Goal: Task Accomplishment & Management: Manage account settings

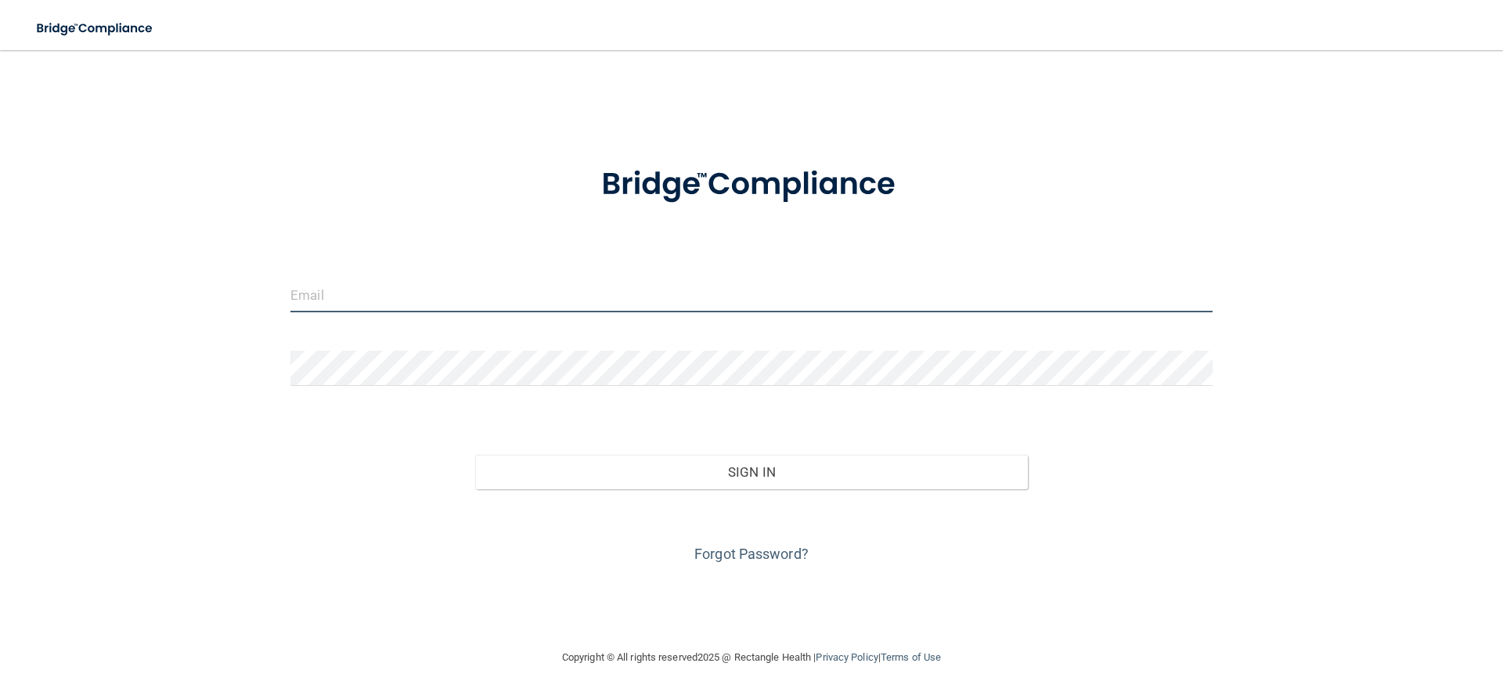
click at [405, 299] on input "email" at bounding box center [751, 294] width 922 height 35
type input "[EMAIL_ADDRESS][DOMAIN_NAME]"
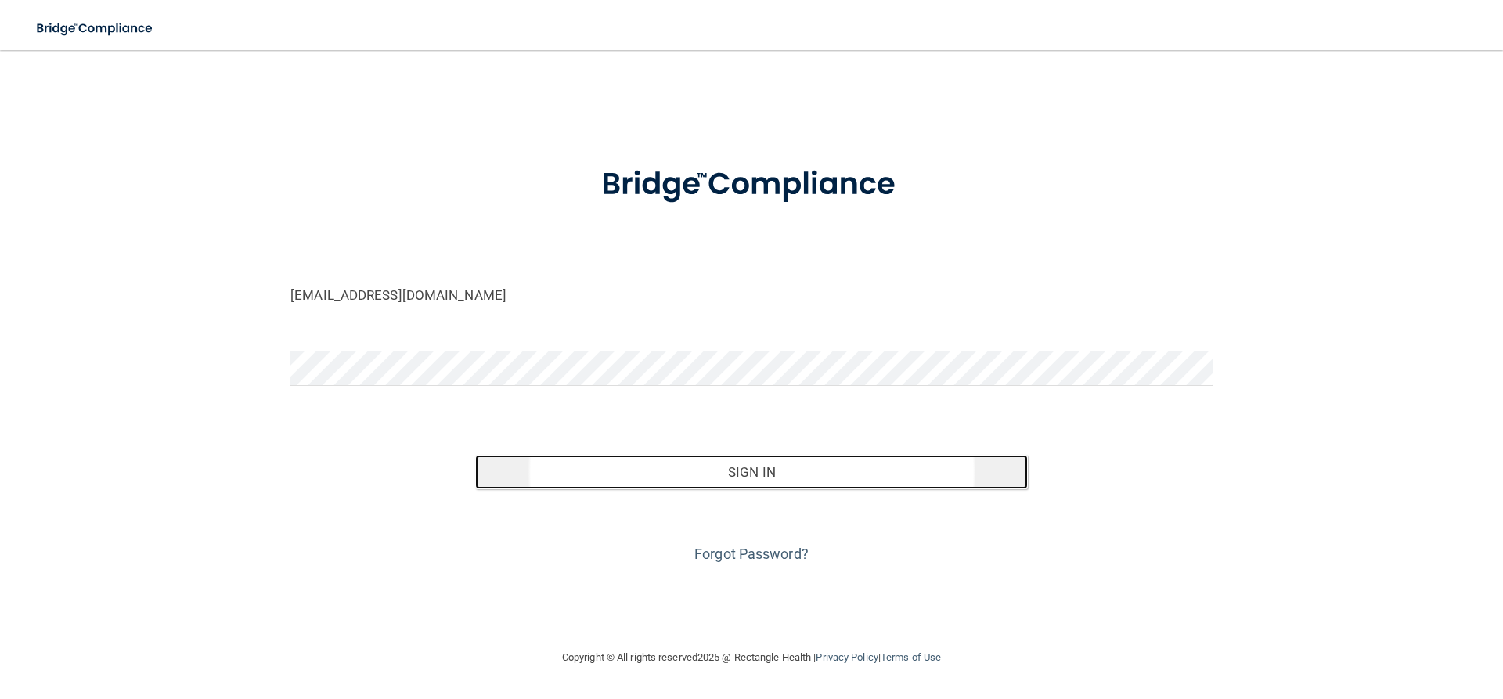
click at [754, 483] on button "Sign In" at bounding box center [751, 472] width 553 height 34
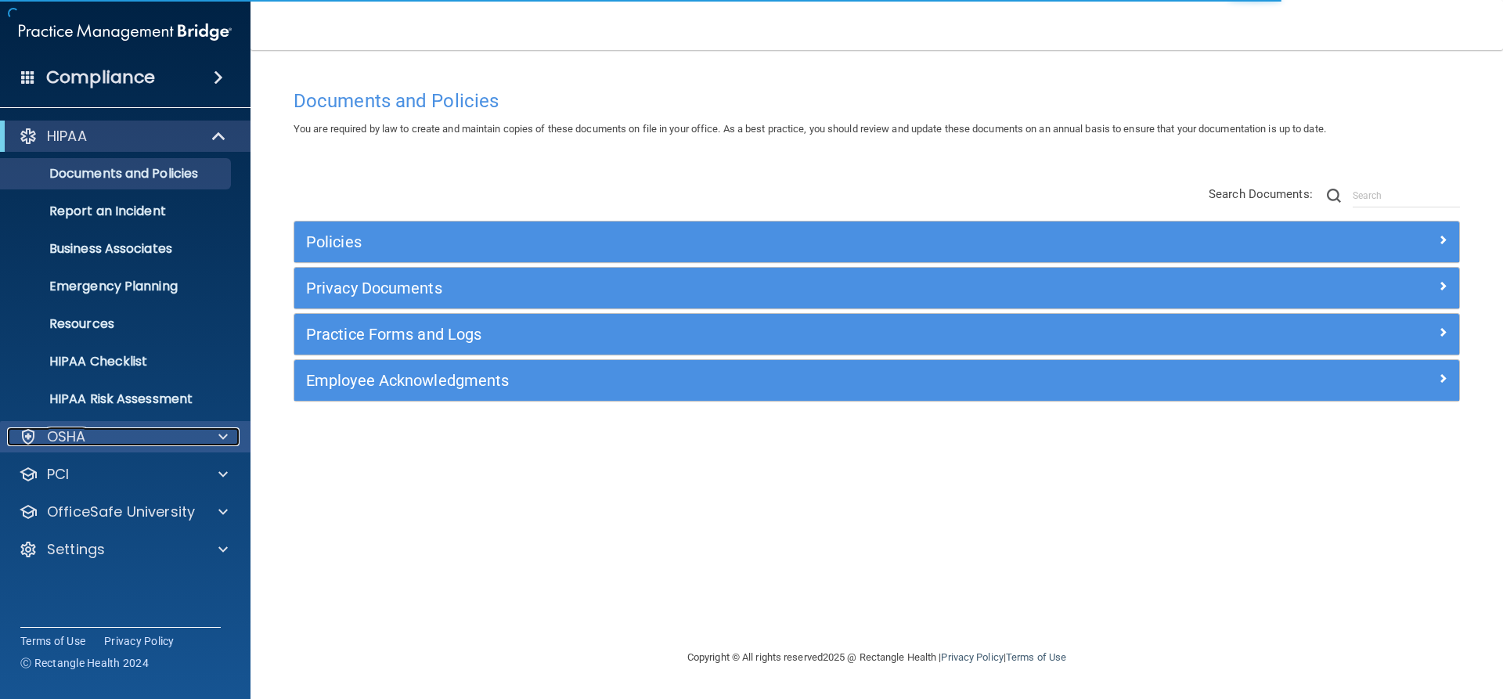
click at [89, 436] on div "OSHA" at bounding box center [104, 436] width 194 height 19
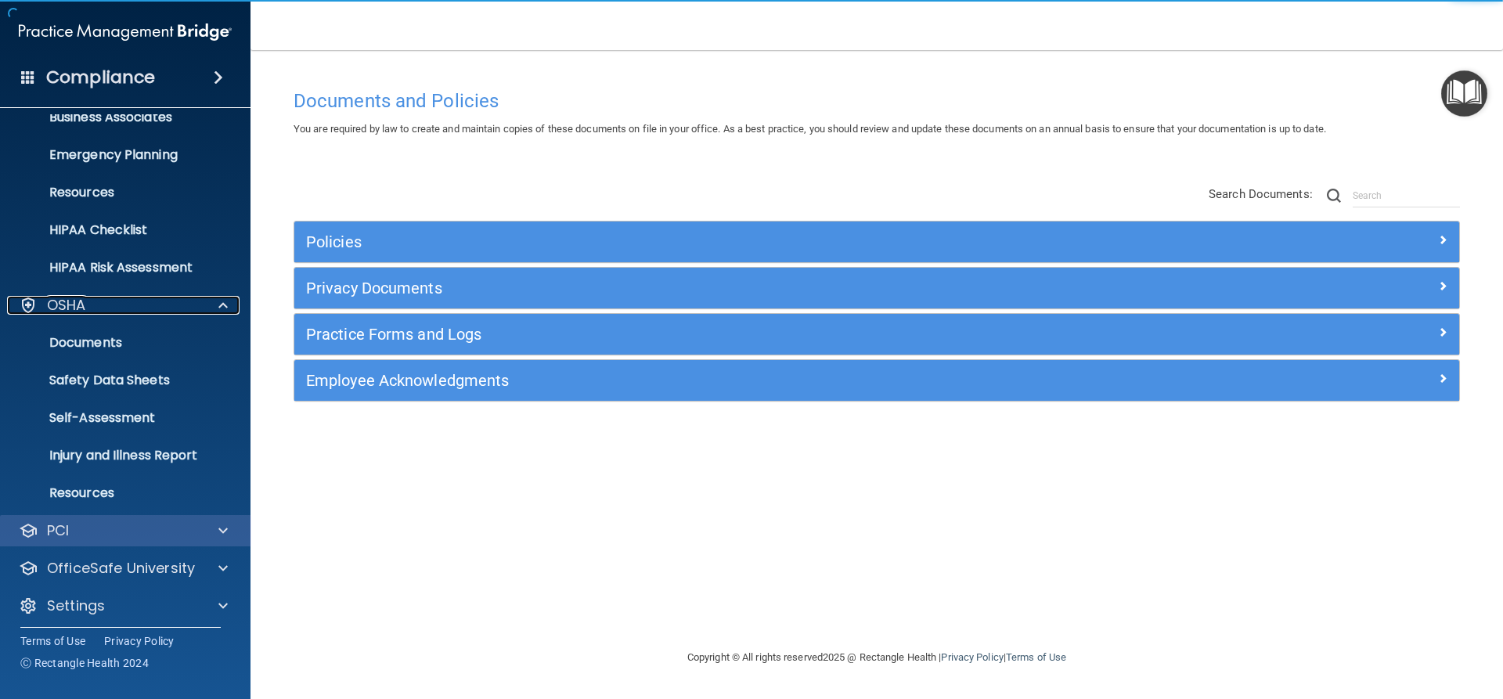
scroll to position [139, 0]
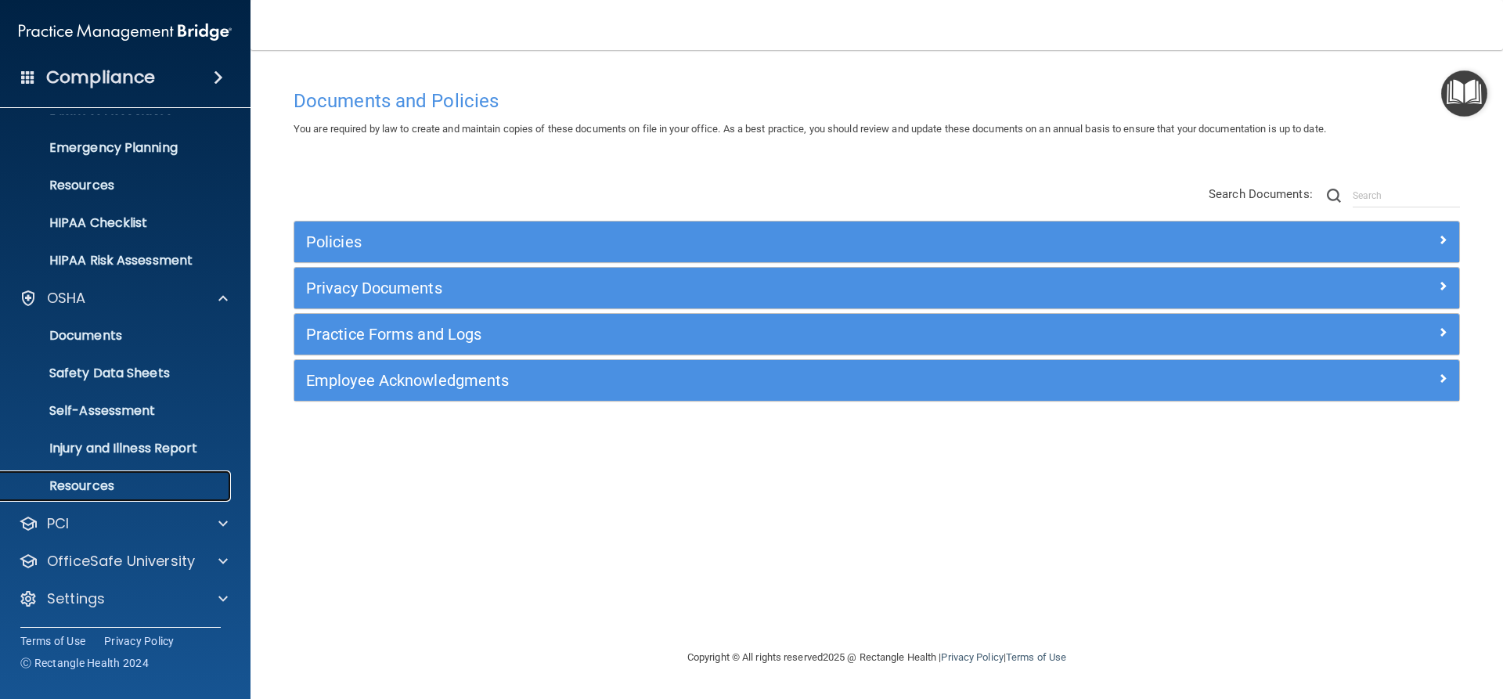
click at [92, 481] on p "Resources" at bounding box center [117, 486] width 214 height 16
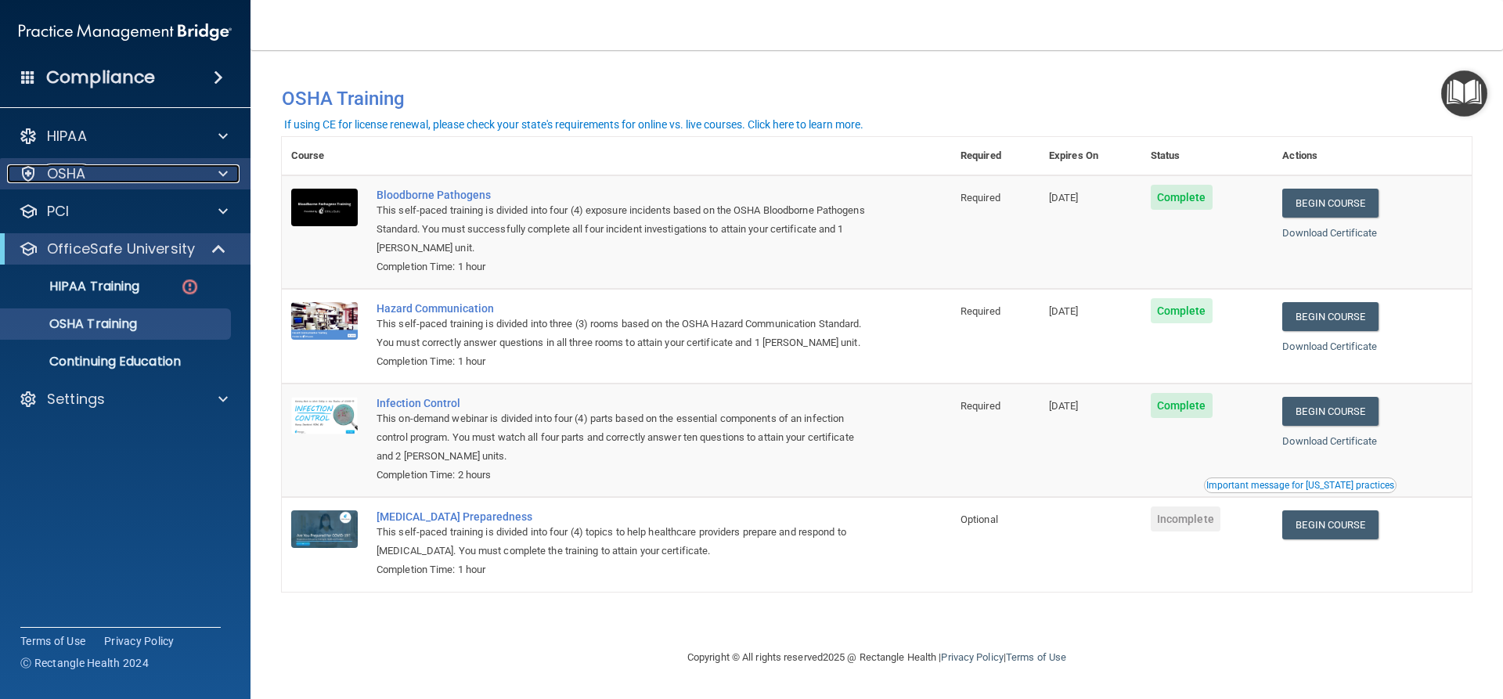
click at [84, 172] on p "OSHA" at bounding box center [66, 173] width 39 height 19
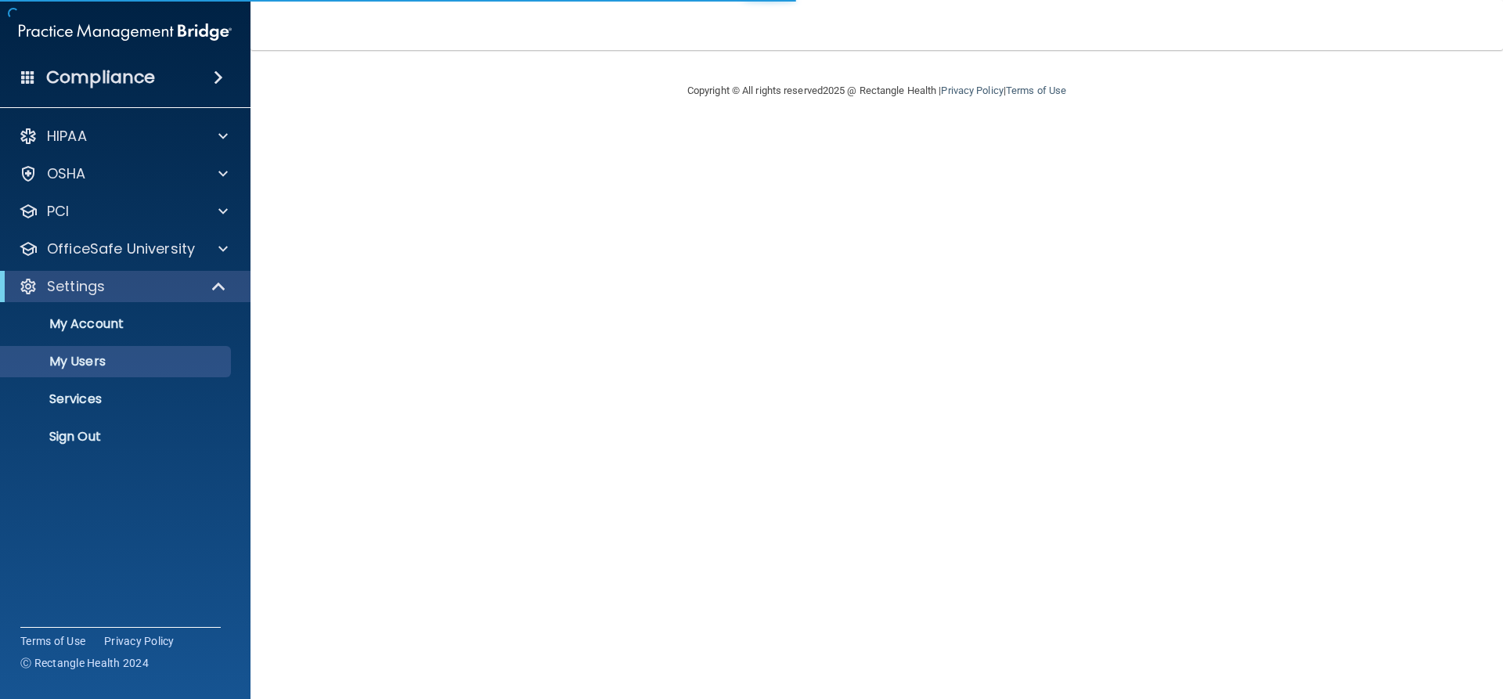
select select "20"
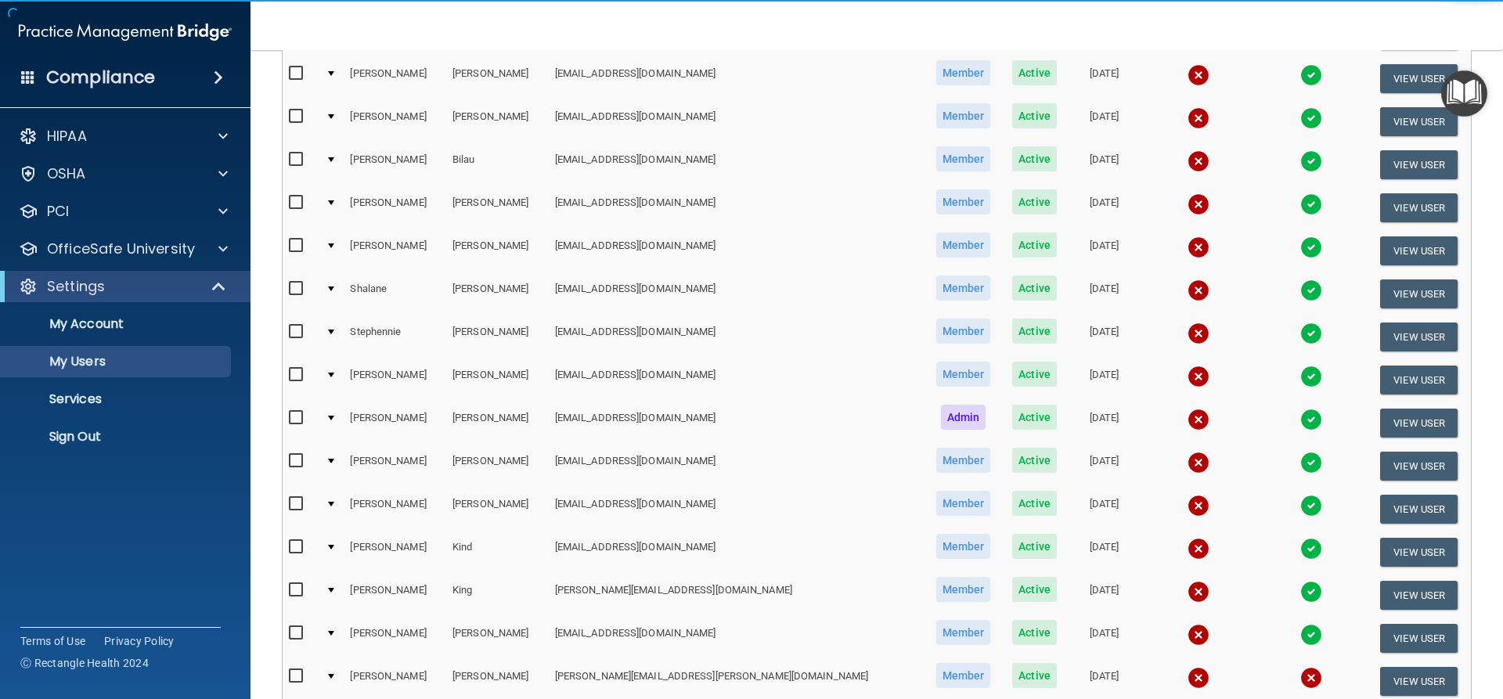
scroll to position [235, 0]
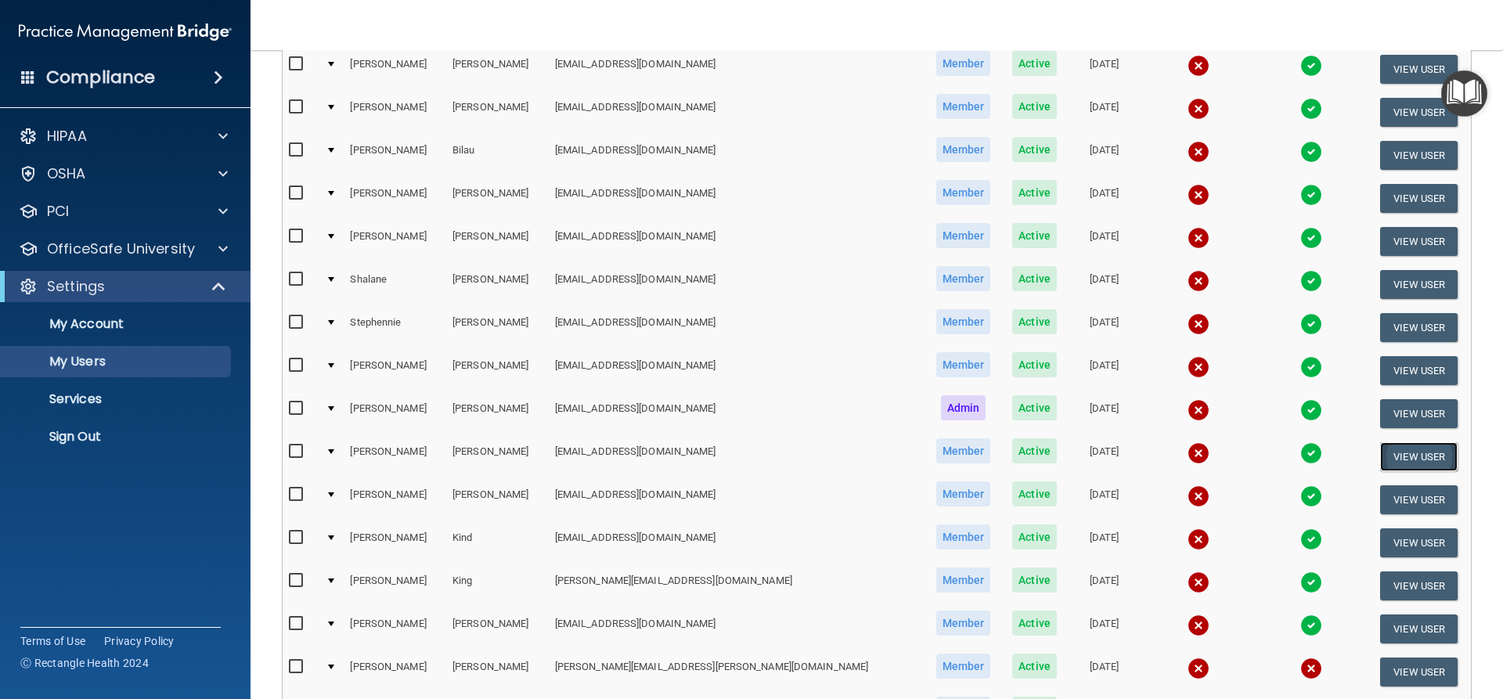
click at [1406, 452] on button "View User" at bounding box center [1418, 456] width 77 height 29
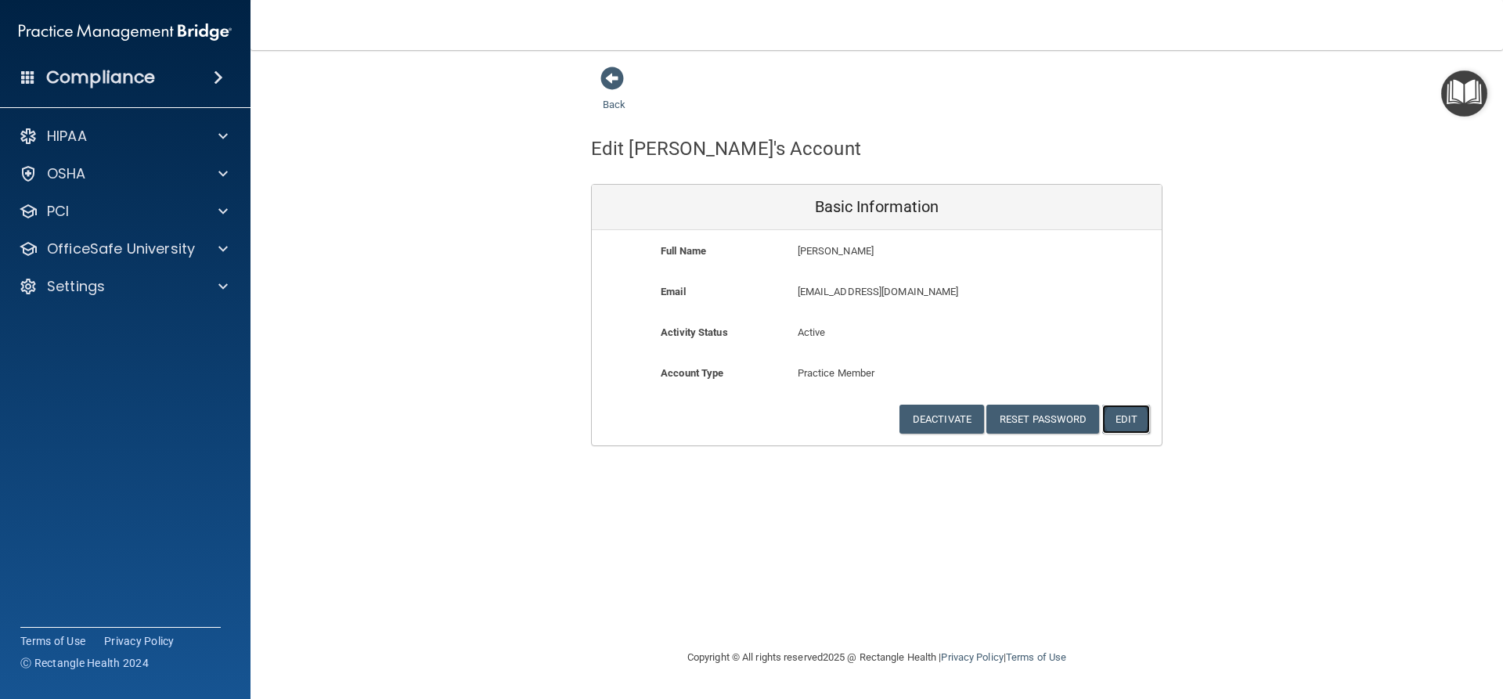
click at [1130, 422] on button "Edit" at bounding box center [1126, 419] width 48 height 29
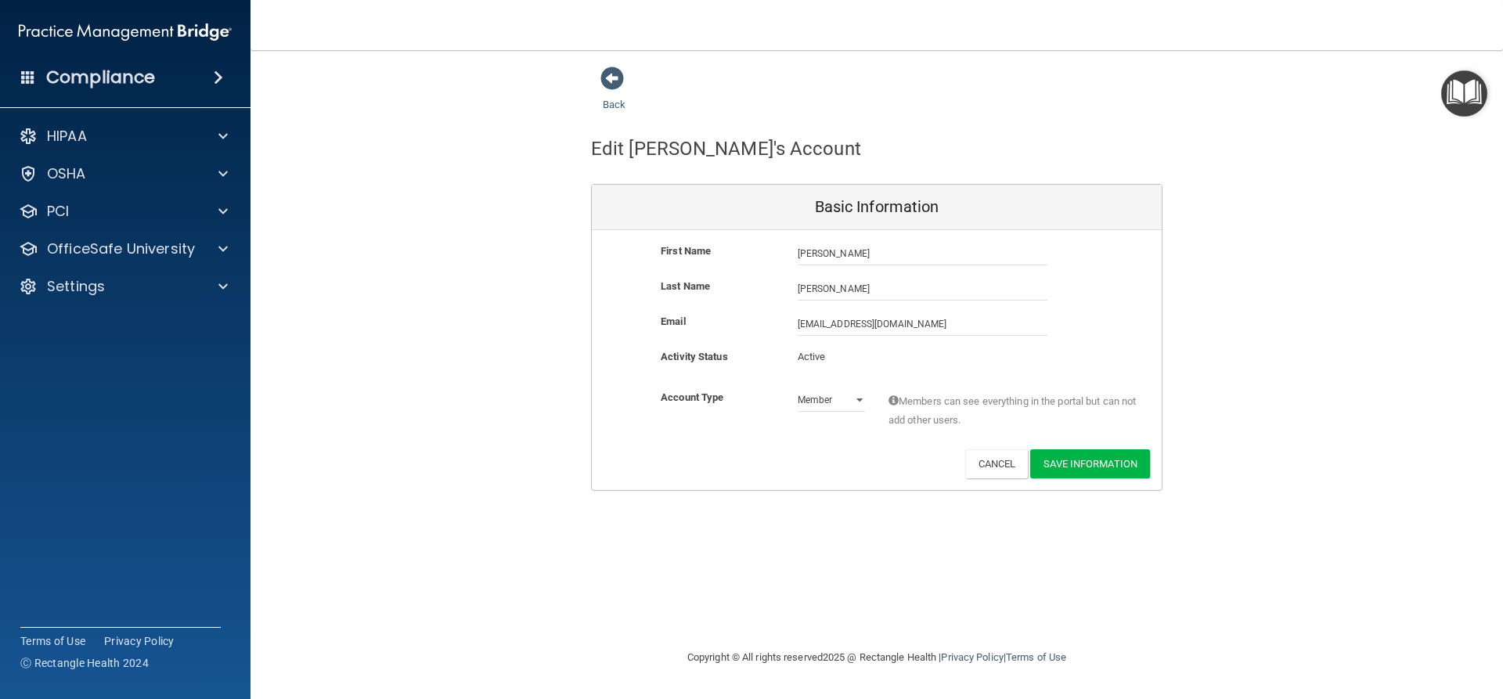
click at [812, 353] on p "Active" at bounding box center [830, 356] width 67 height 19
click at [859, 402] on select "Admin Member" at bounding box center [830, 399] width 67 height 23
select select "practice_admin"
click at [797, 388] on select "Admin Member" at bounding box center [830, 399] width 67 height 23
drag, startPoint x: 1094, startPoint y: 462, endPoint x: 1136, endPoint y: 489, distance: 49.7
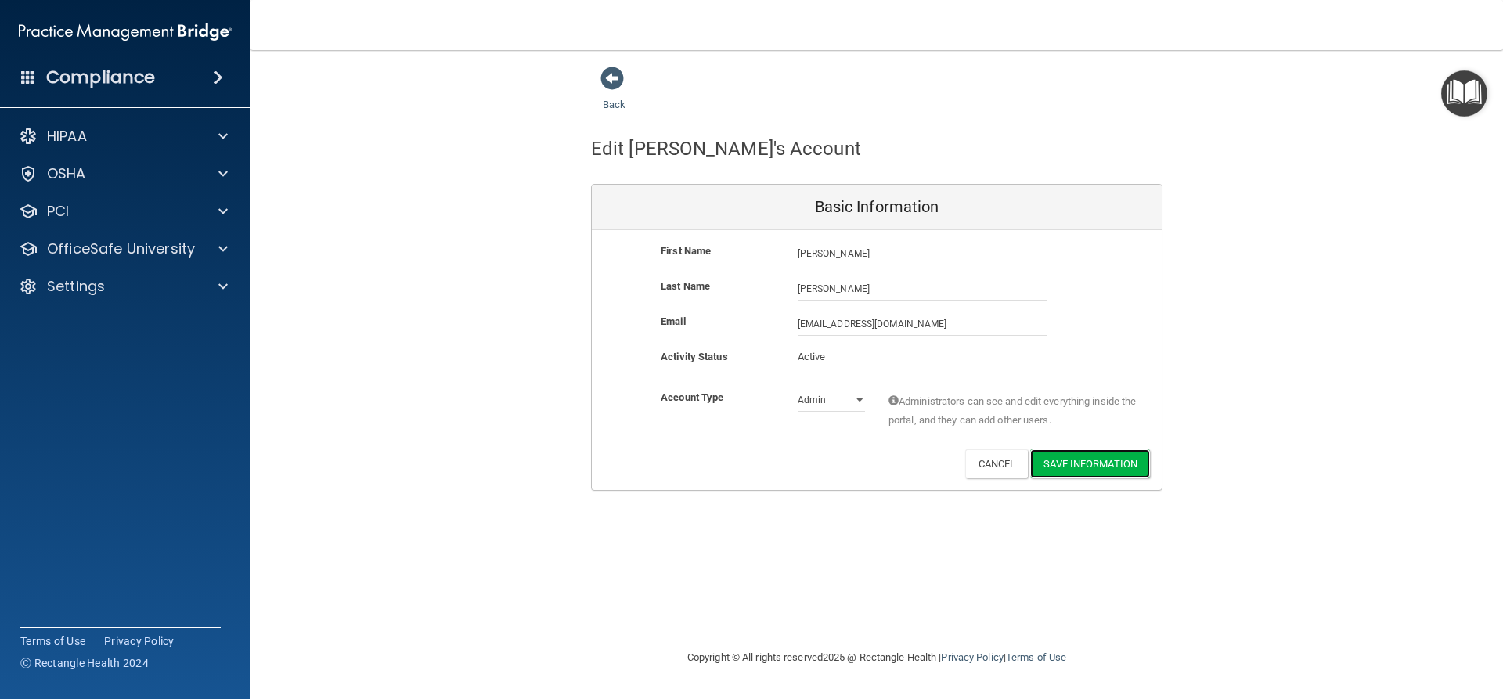
click at [1094, 463] on button "Save Information" at bounding box center [1090, 463] width 120 height 29
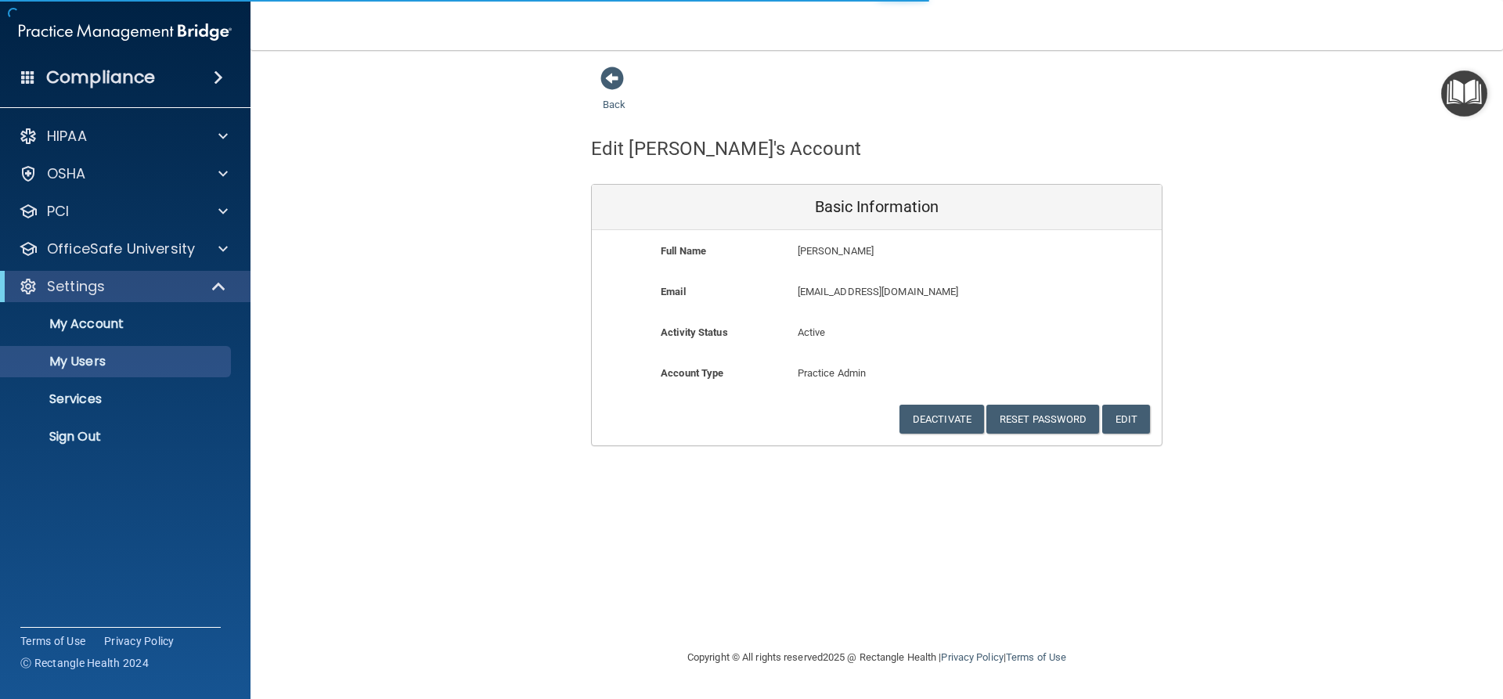
select select "20"
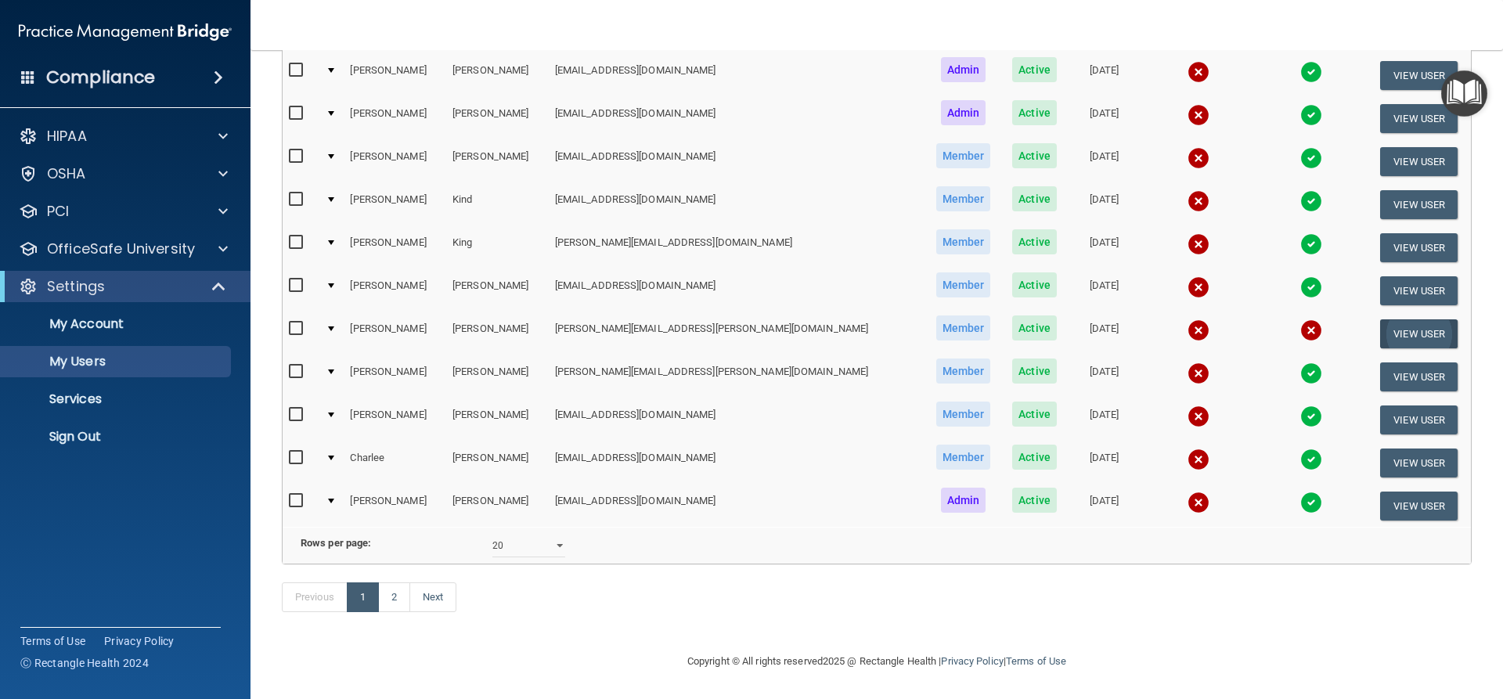
scroll to position [657, 0]
click at [430, 597] on link "Next" at bounding box center [432, 597] width 47 height 30
select select "20"
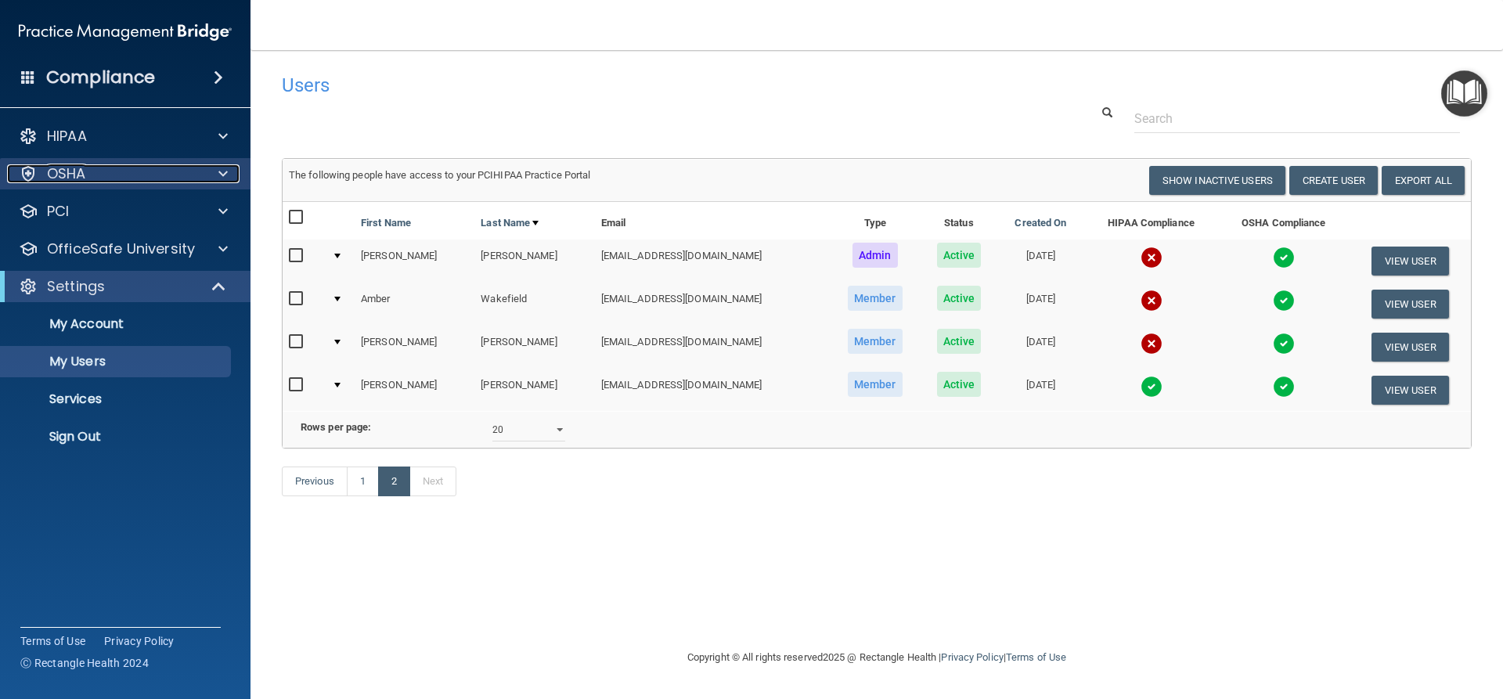
click at [68, 182] on p "OSHA" at bounding box center [66, 173] width 39 height 19
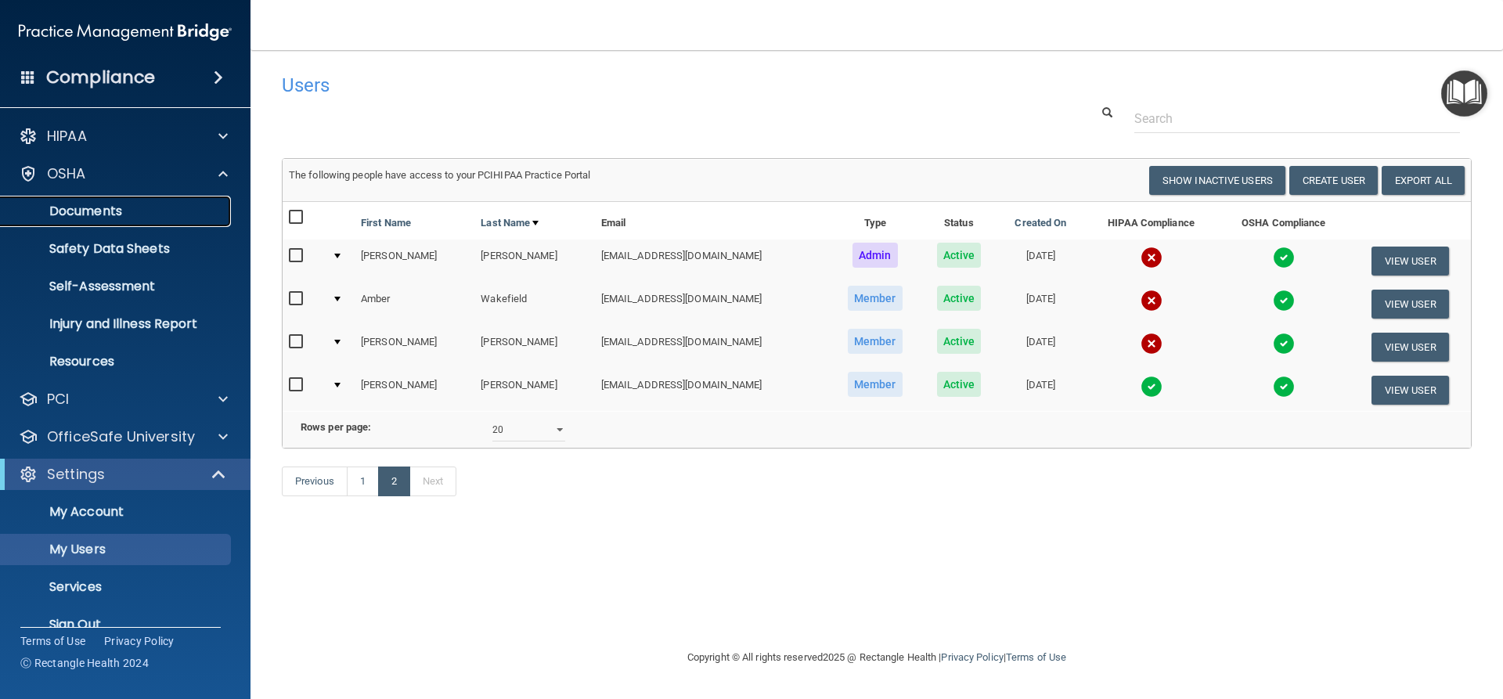
click at [82, 207] on p "Documents" at bounding box center [117, 211] width 214 height 16
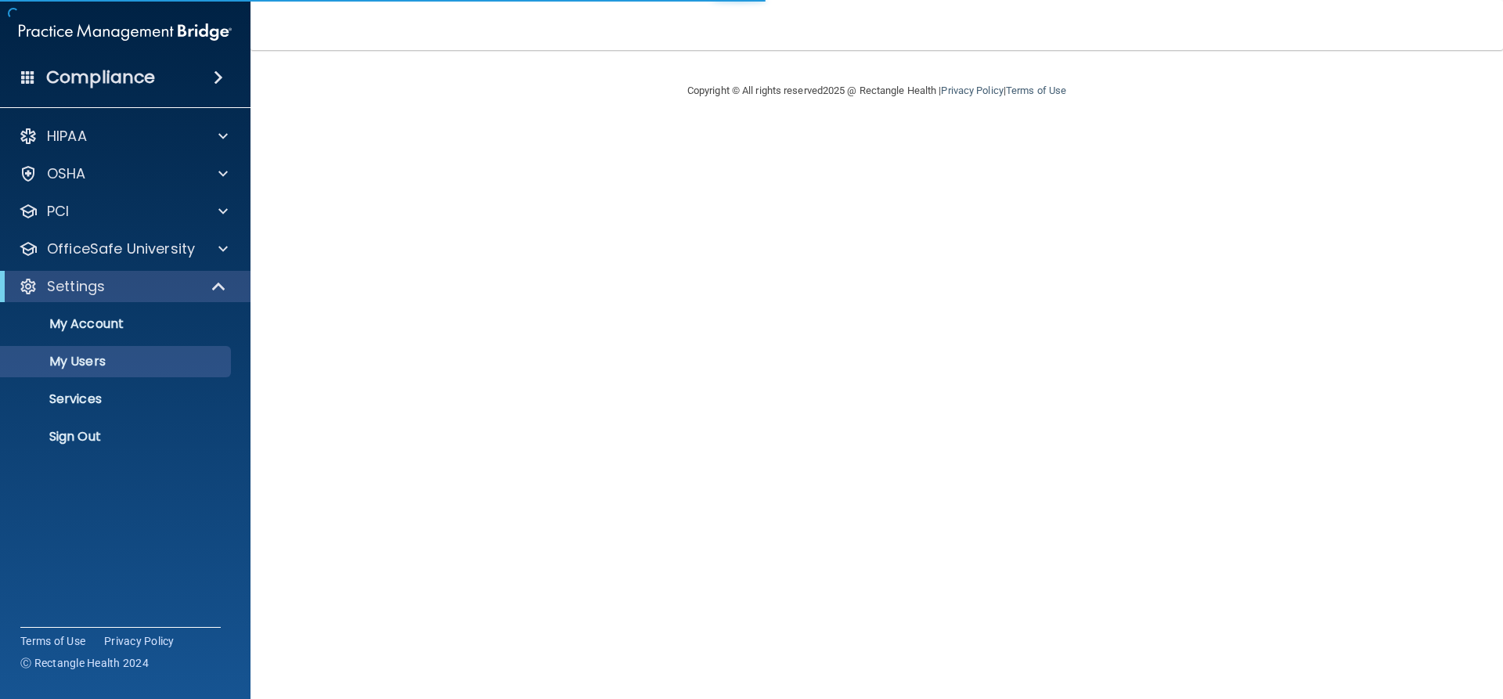
select select "20"
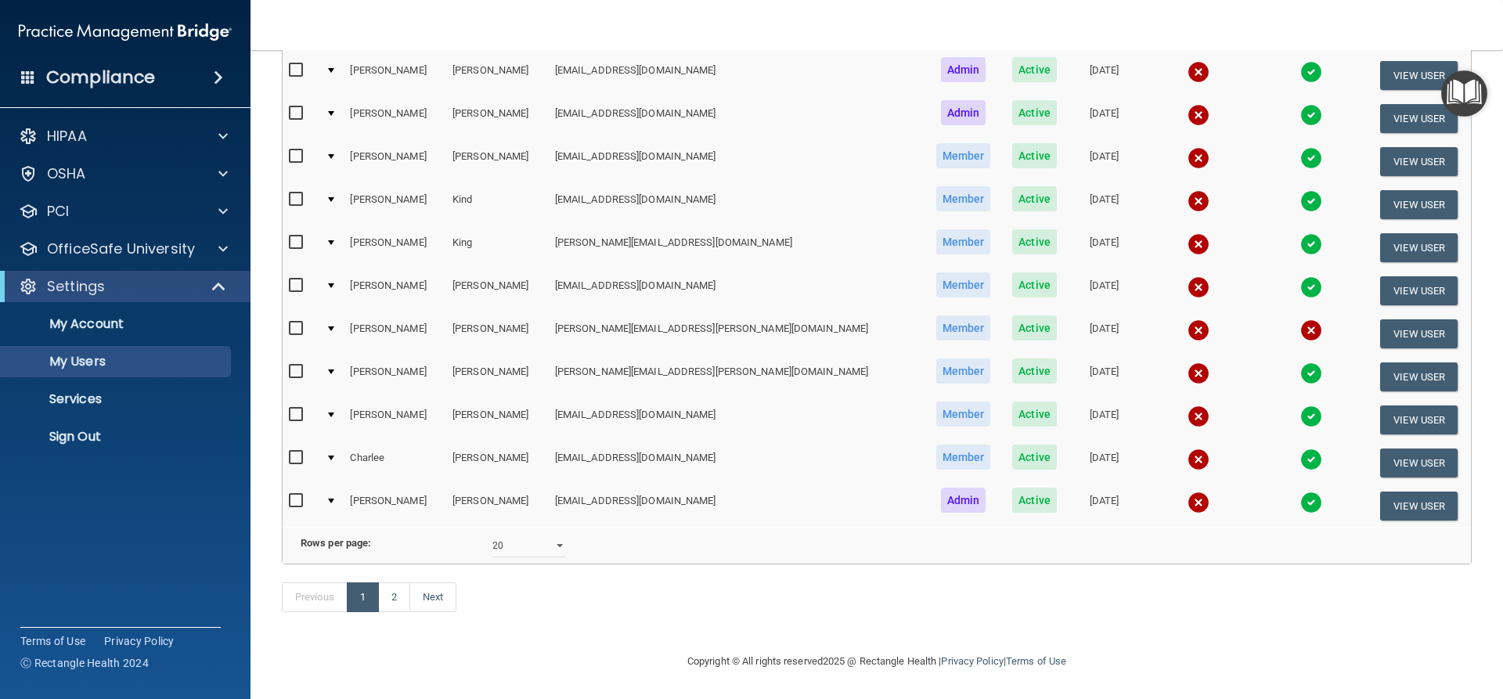
scroll to position [596, 0]
click at [433, 597] on link "Next" at bounding box center [432, 597] width 47 height 30
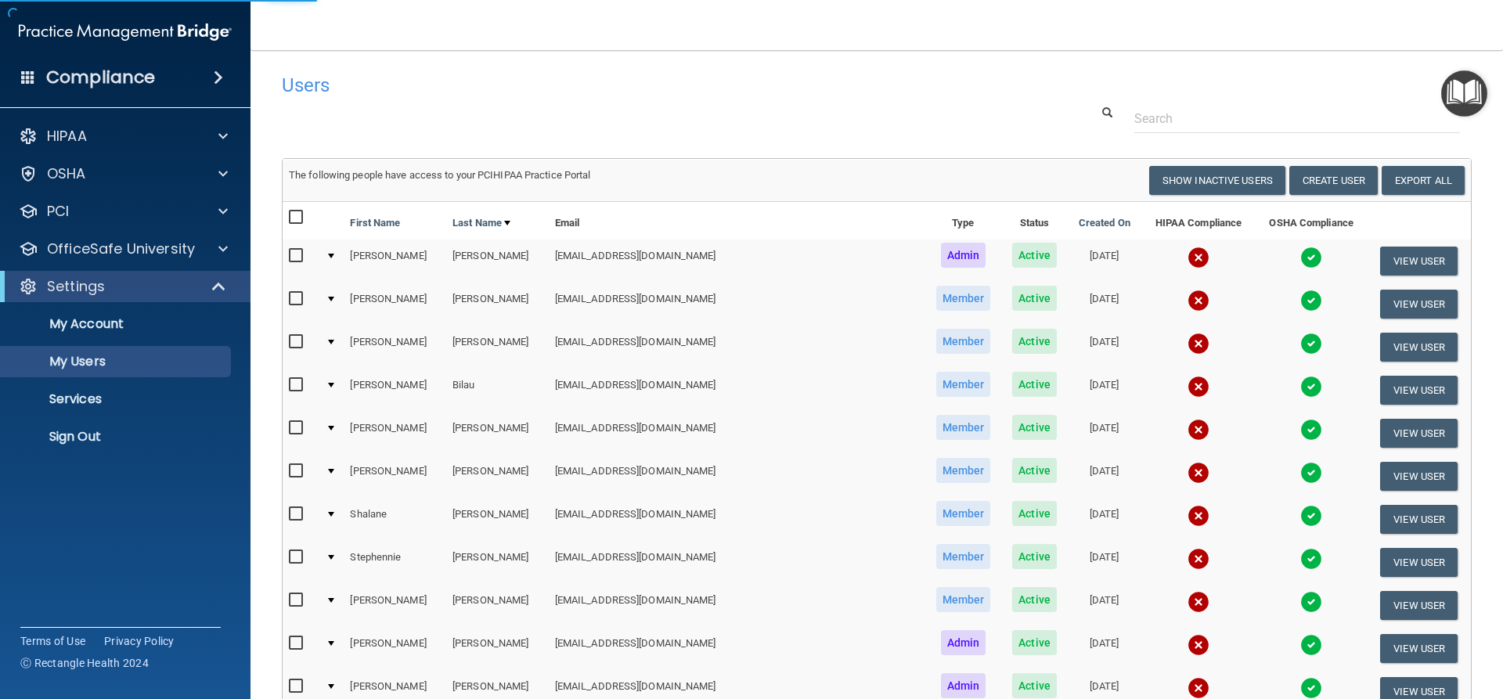
select select "20"
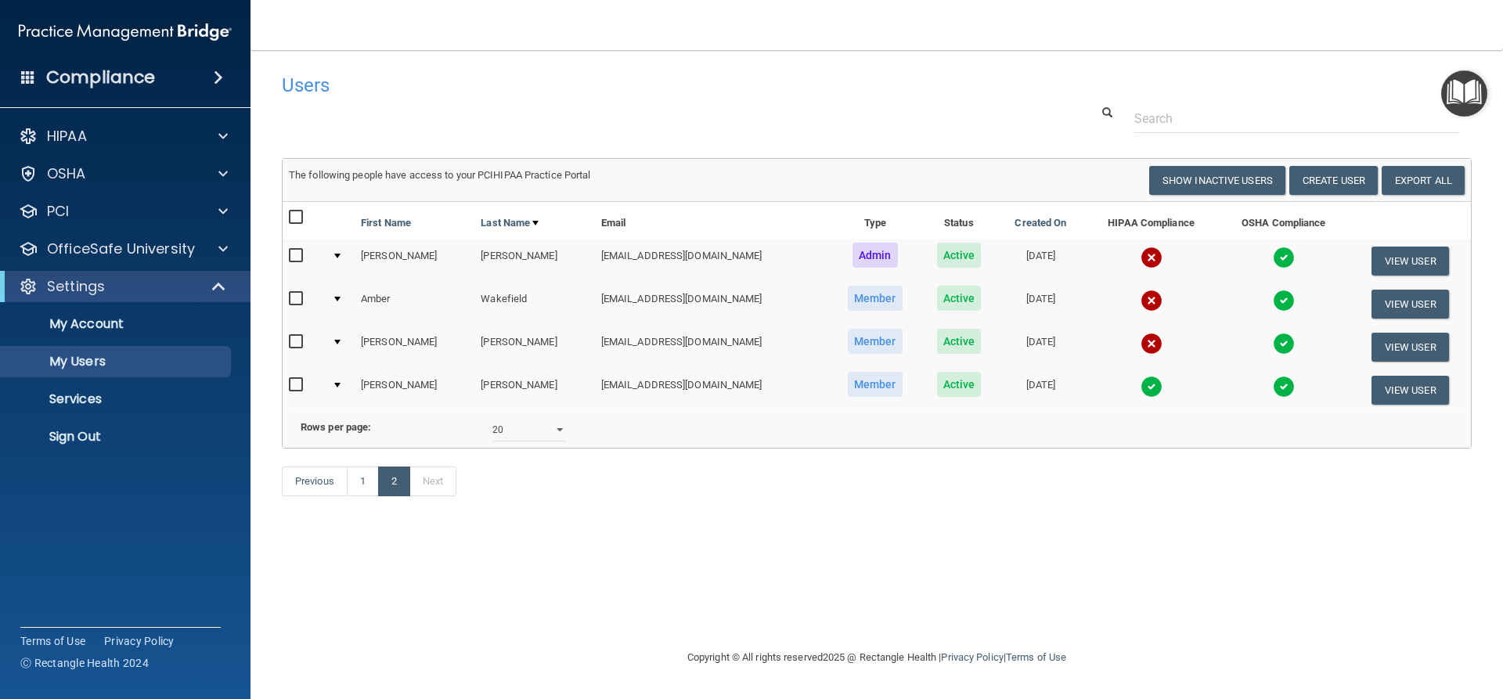
click at [292, 340] on input "checkbox" at bounding box center [298, 342] width 18 height 13
checkbox input "true"
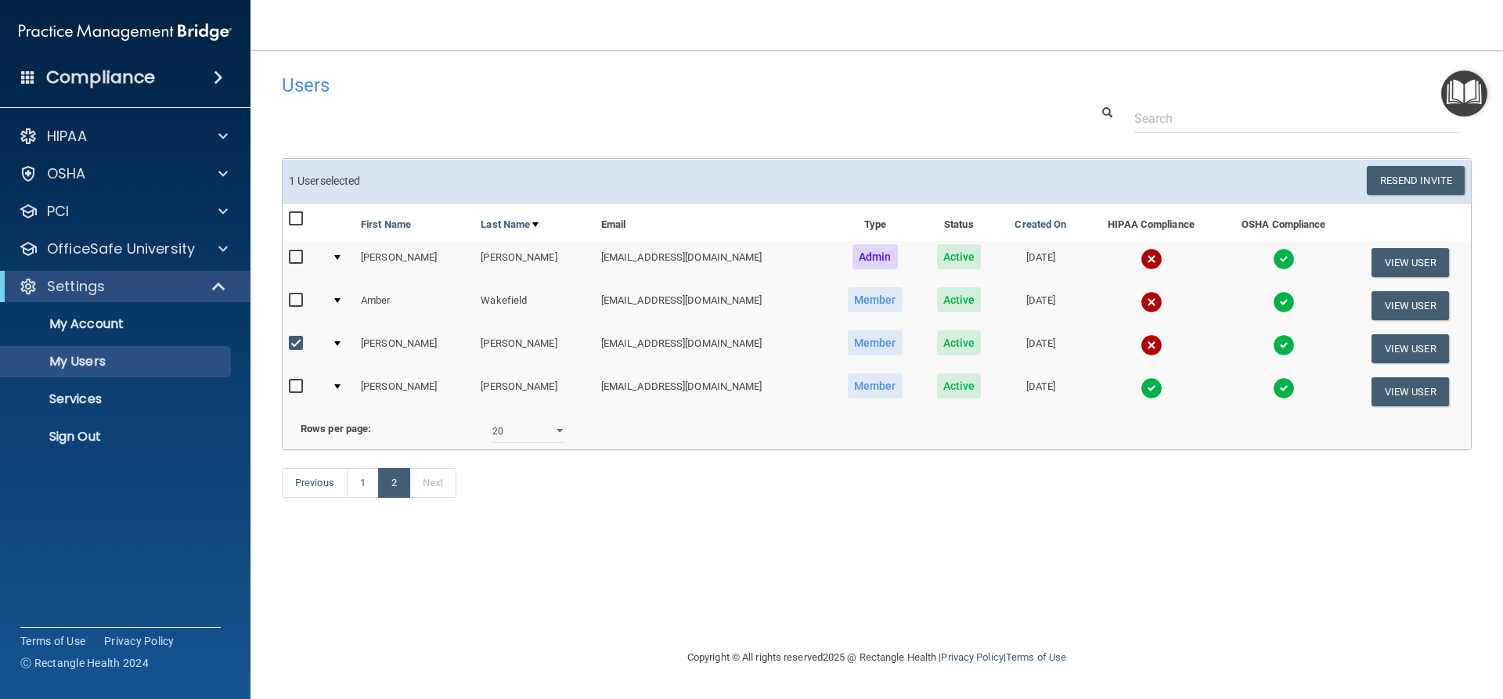
click at [340, 344] on div at bounding box center [337, 343] width 6 height 5
click at [1411, 341] on button "View User" at bounding box center [1409, 348] width 77 height 29
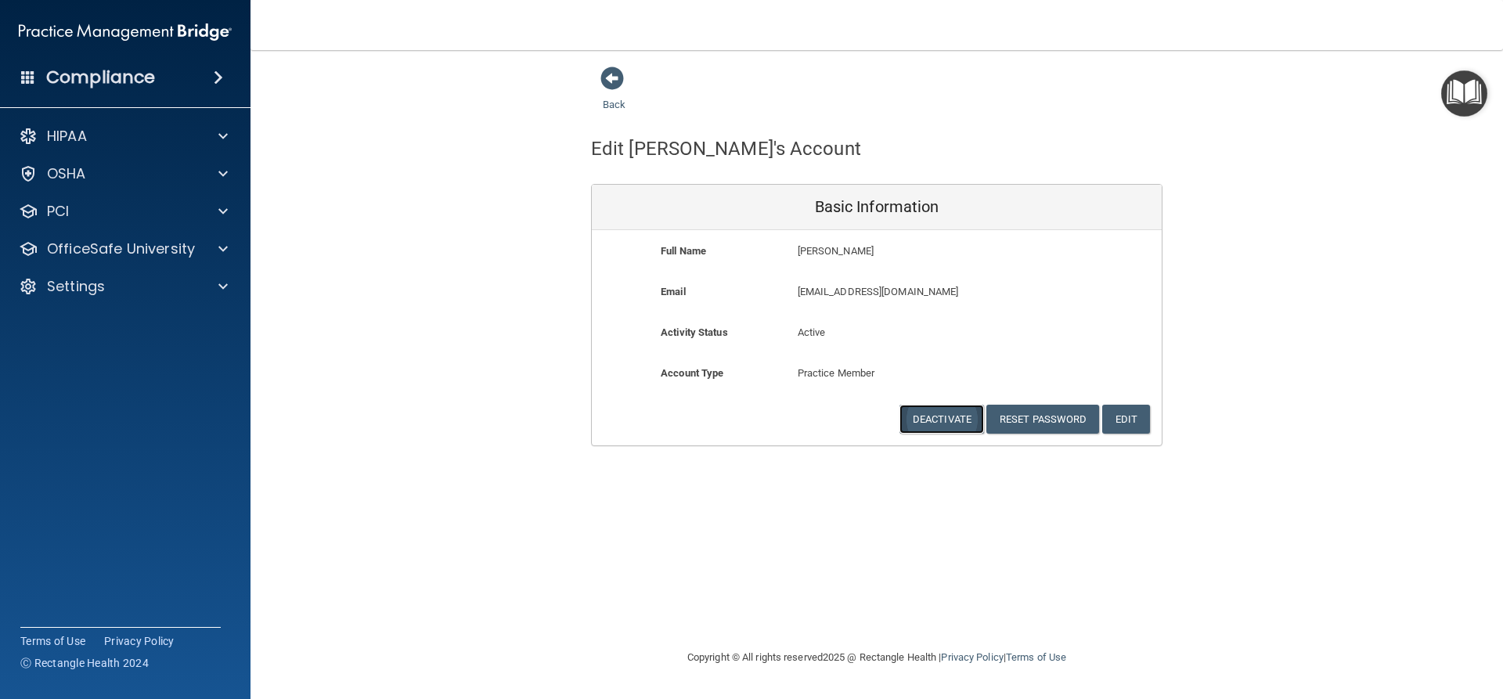
click at [935, 412] on button "Deactivate" at bounding box center [941, 419] width 85 height 29
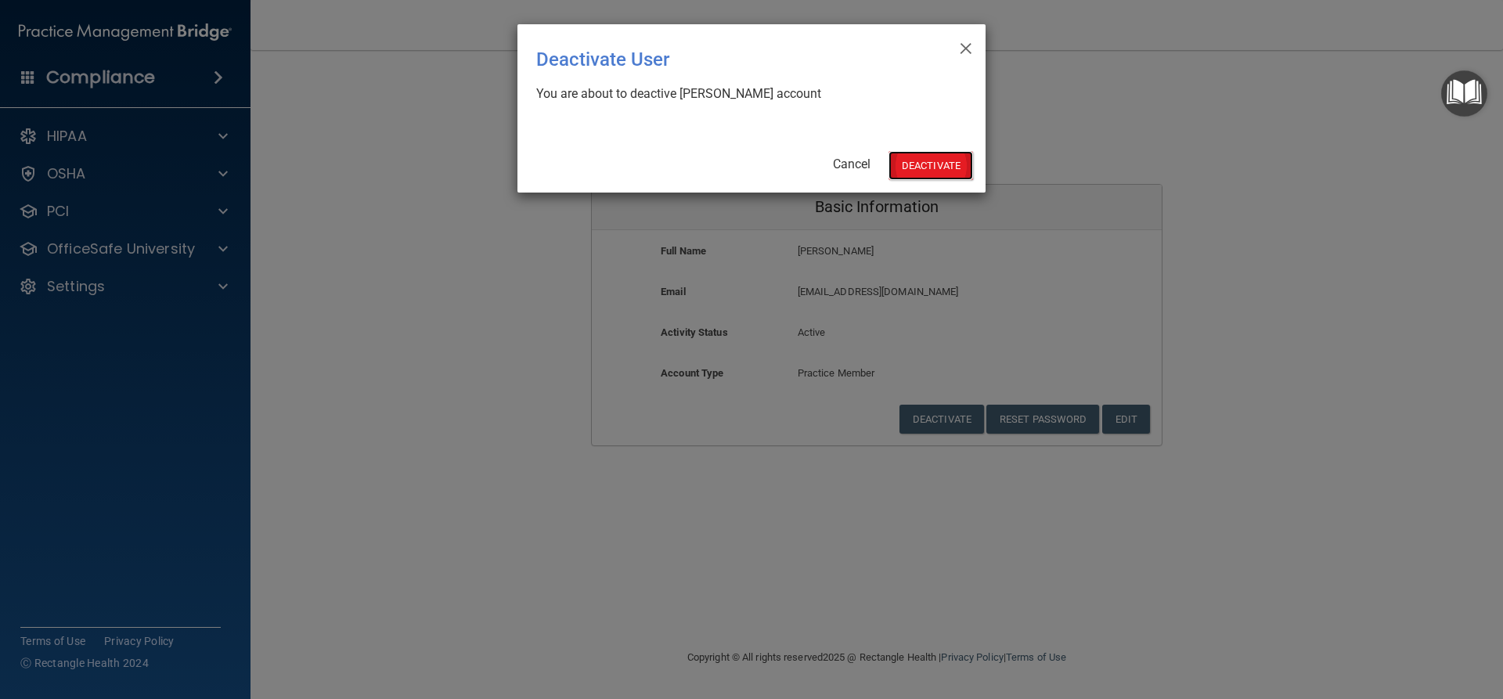
click at [946, 159] on button "Deactivate" at bounding box center [930, 165] width 85 height 29
